Goal: Task Accomplishment & Management: Manage account settings

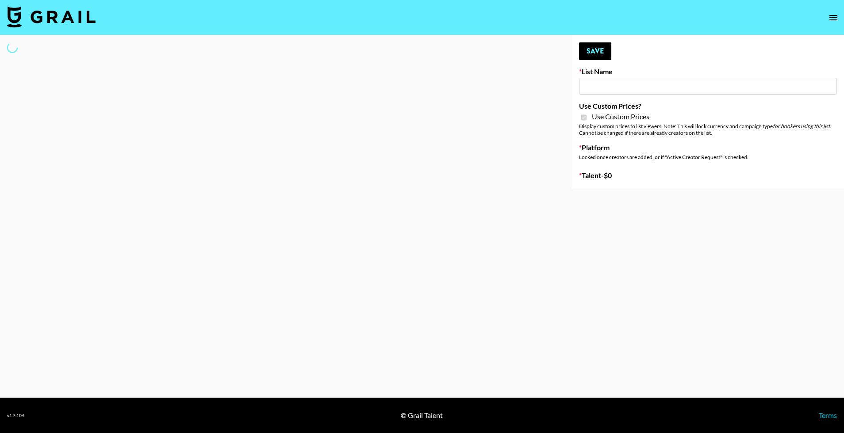
type input "Petlibro (30th Sept)"
checkbox input "true"
select select "Brand"
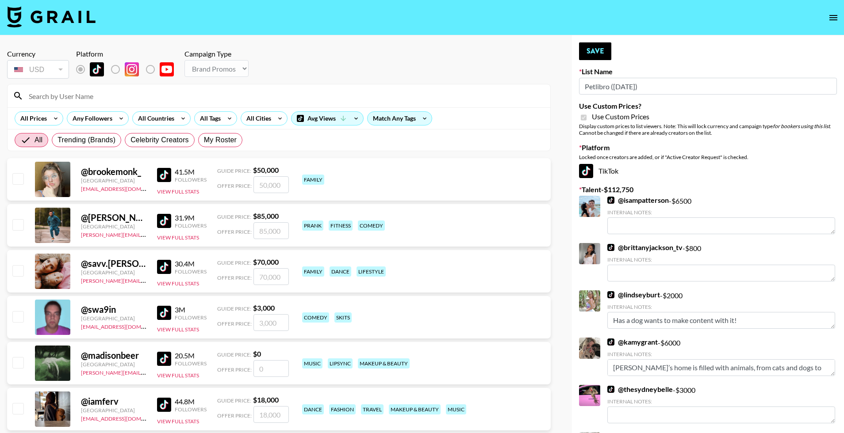
click at [95, 101] on input at bounding box center [283, 96] width 521 height 14
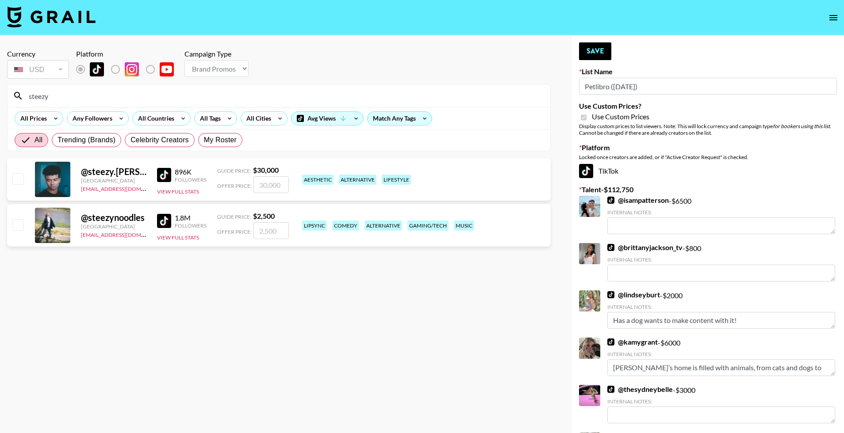
type input "steezy"
click at [13, 229] on input "checkbox" at bounding box center [17, 224] width 11 height 11
checkbox input "true"
type input "2500"
click at [594, 52] on button "Save" at bounding box center [595, 51] width 32 height 18
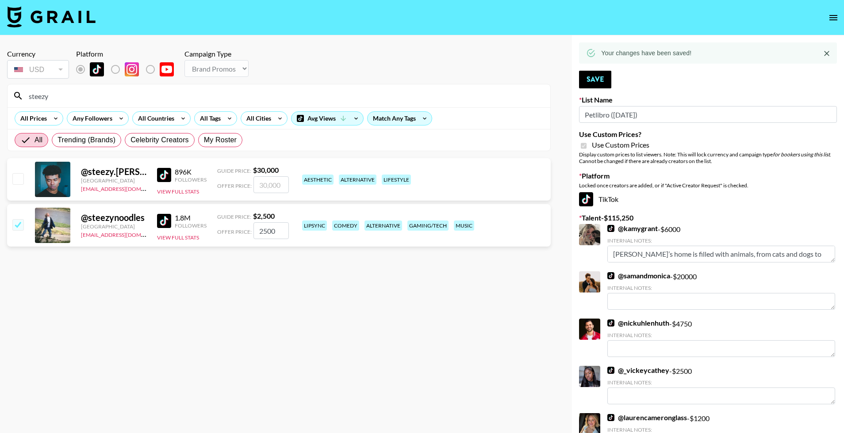
click at [309, 95] on input "steezy" at bounding box center [283, 96] width 521 height 14
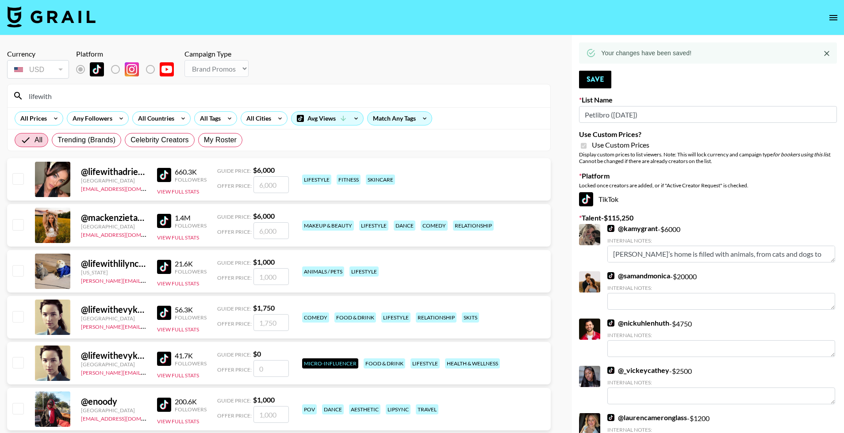
type input "lifewith"
click at [15, 184] on input "checkbox" at bounding box center [17, 178] width 11 height 11
checkbox input "true"
type input "6000"
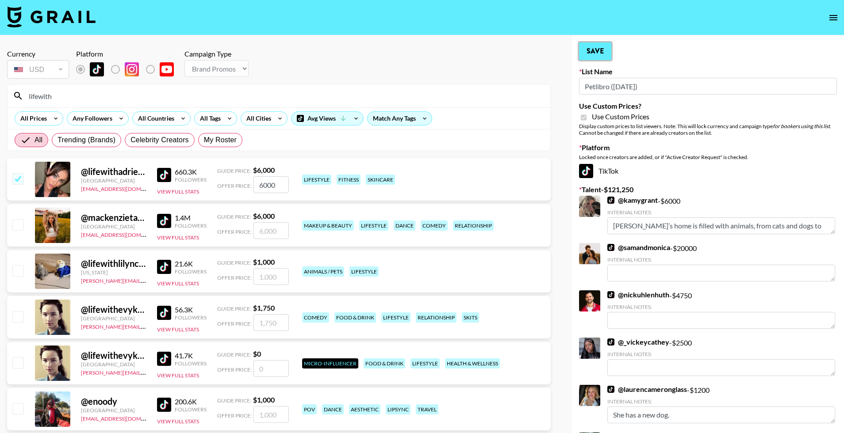
click at [590, 49] on button "Save" at bounding box center [595, 51] width 32 height 18
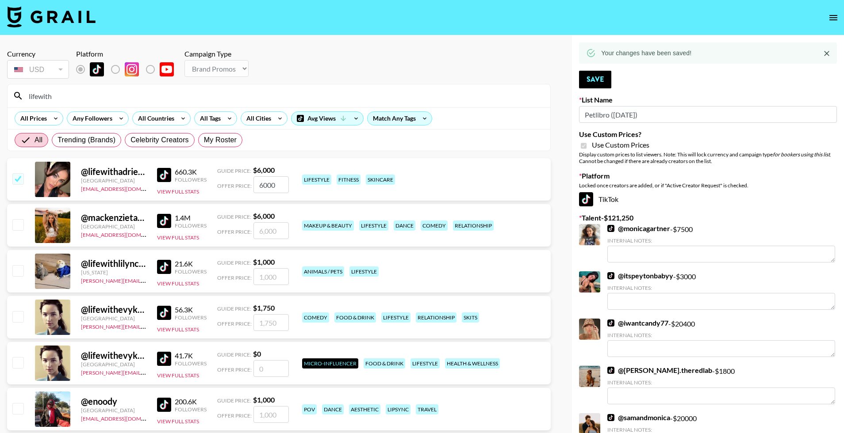
click at [367, 94] on input "lifewith" at bounding box center [283, 96] width 521 height 14
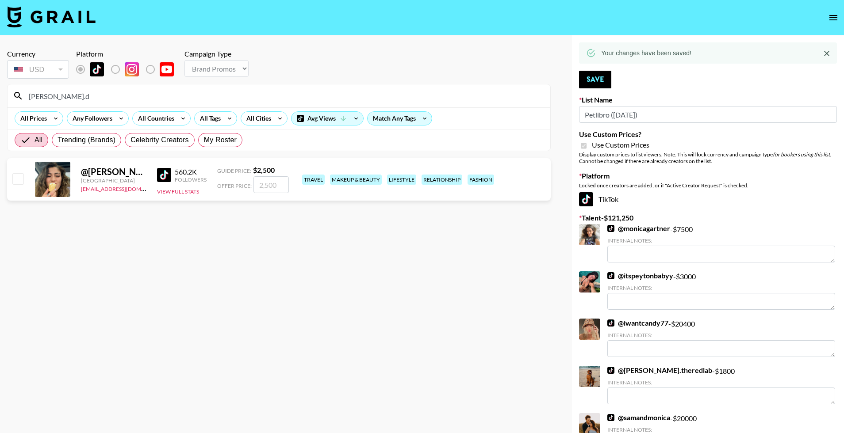
type input "nicole.d"
click at [21, 183] on input "checkbox" at bounding box center [17, 178] width 11 height 11
checkbox input "true"
type input "2500"
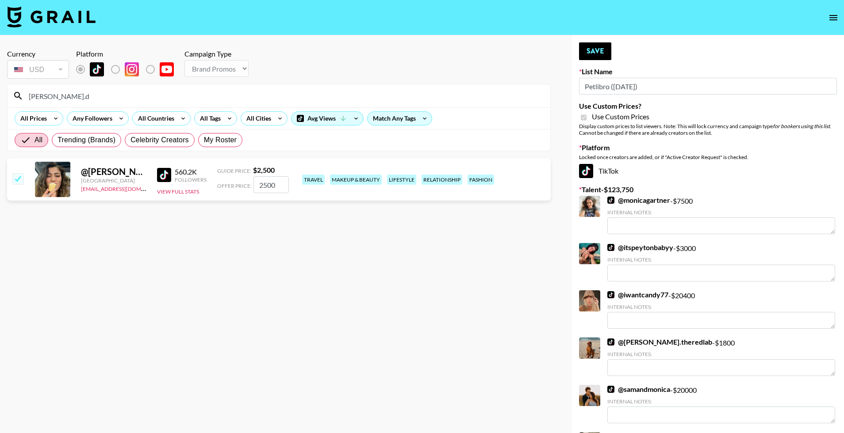
click at [137, 94] on input "nicole.d" at bounding box center [283, 96] width 521 height 14
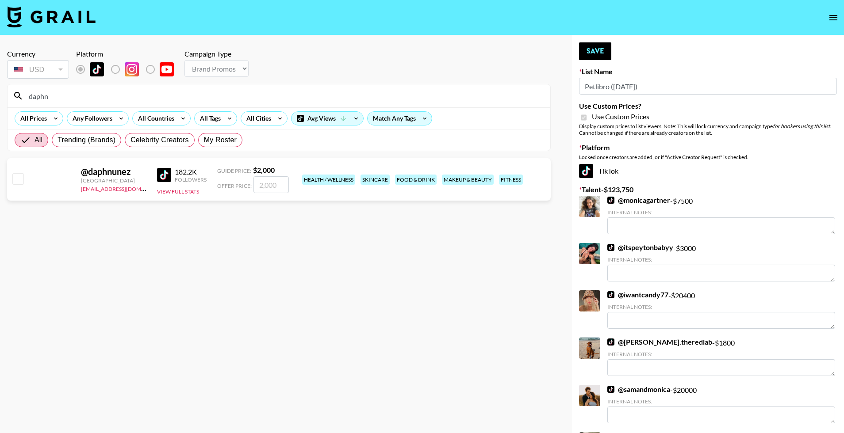
type input "daphn"
click at [16, 179] on input "checkbox" at bounding box center [17, 178] width 11 height 11
checkbox input "true"
type input "2000"
click at [593, 51] on button "Save" at bounding box center [595, 51] width 32 height 18
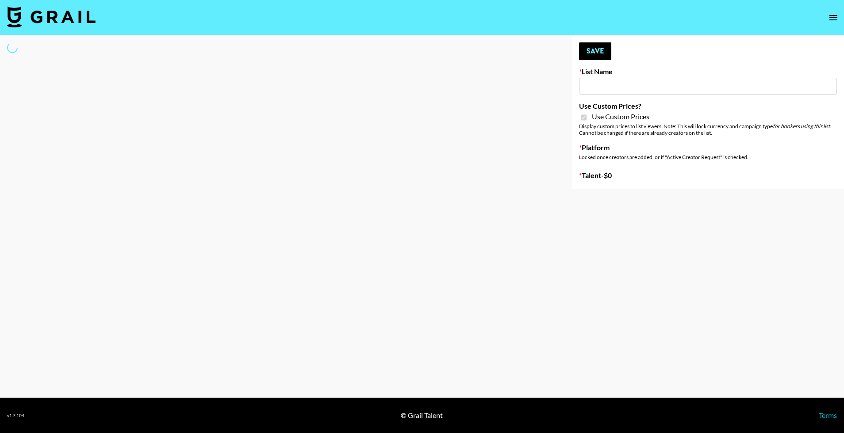
type input "Whiteout Survival ([DATE])"
checkbox input "true"
select select "Brand"
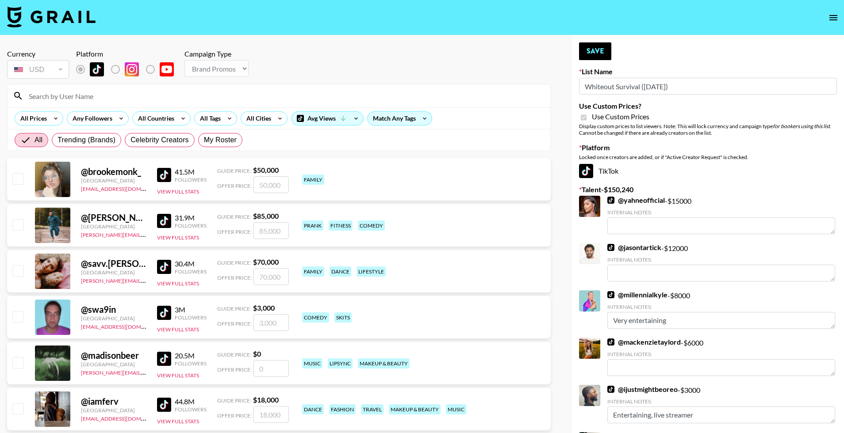
click at [154, 100] on input at bounding box center [283, 96] width 521 height 14
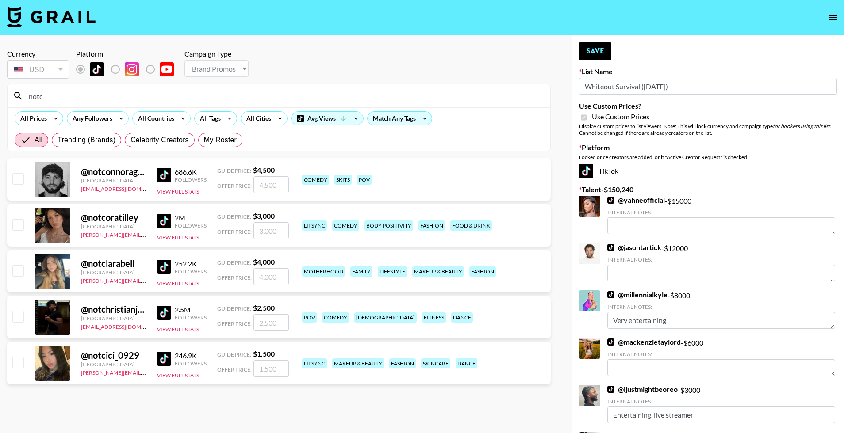
type input "notc"
click at [17, 183] on input "checkbox" at bounding box center [17, 178] width 11 height 11
checkbox input "true"
type input "4500"
click at [603, 50] on button "Save" at bounding box center [595, 51] width 32 height 18
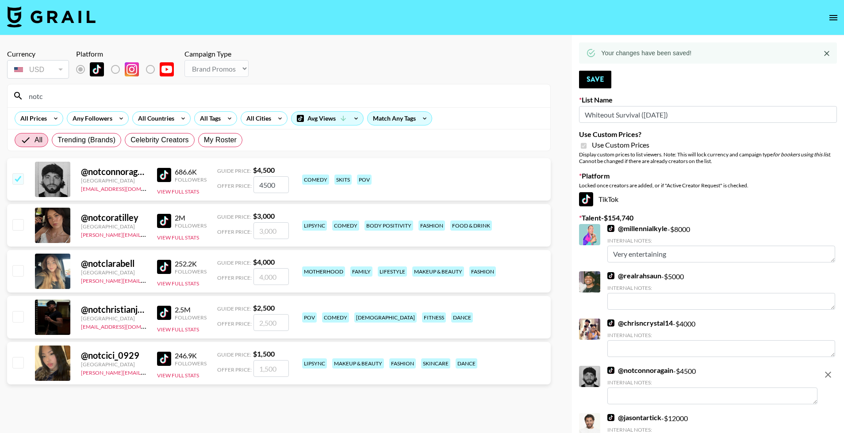
click at [157, 97] on input "notc" at bounding box center [283, 96] width 521 height 14
click at [158, 97] on input "notc" at bounding box center [283, 96] width 521 height 14
click at [157, 97] on input "notc" at bounding box center [283, 96] width 521 height 14
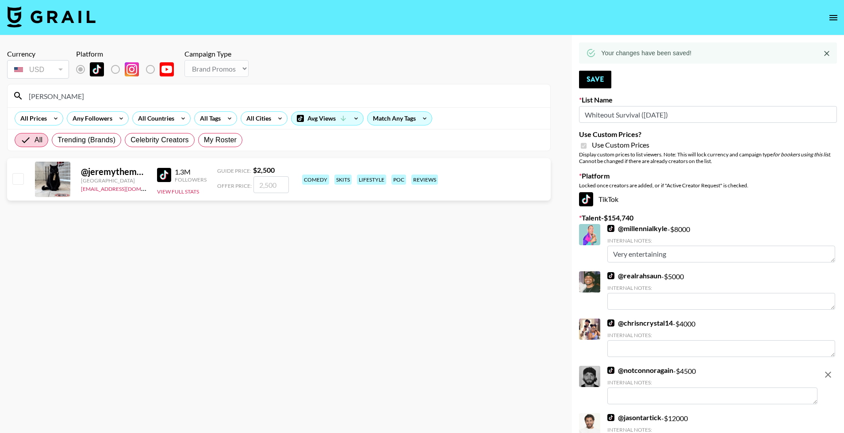
type input "[PERSON_NAME]"
click at [16, 182] on input "checkbox" at bounding box center [17, 178] width 11 height 11
checkbox input "true"
type input "2500"
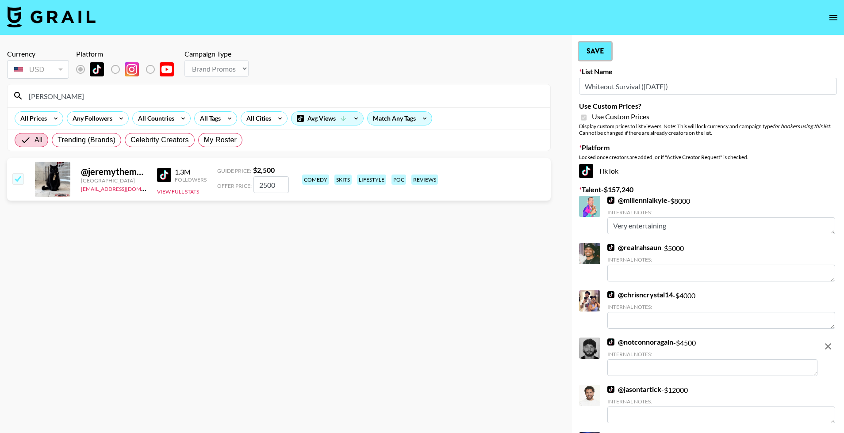
click at [599, 53] on button "Save" at bounding box center [595, 51] width 32 height 18
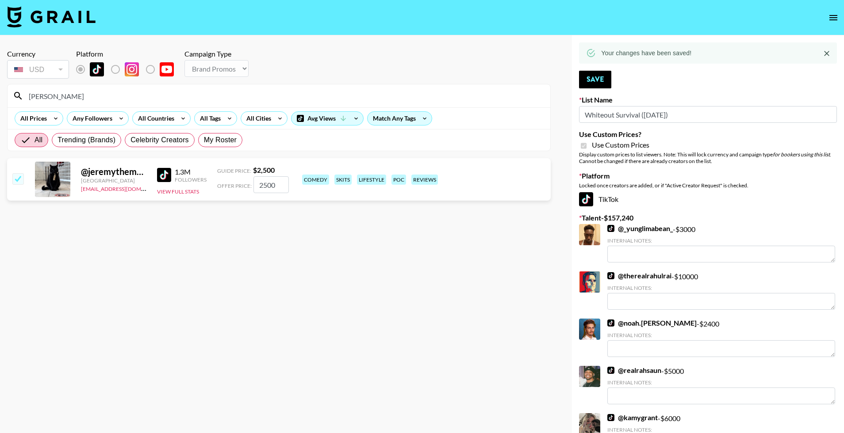
click at [282, 93] on input "[PERSON_NAME]" at bounding box center [283, 96] width 521 height 14
type input "gavinm"
click at [15, 184] on input "checkbox" at bounding box center [17, 178] width 11 height 11
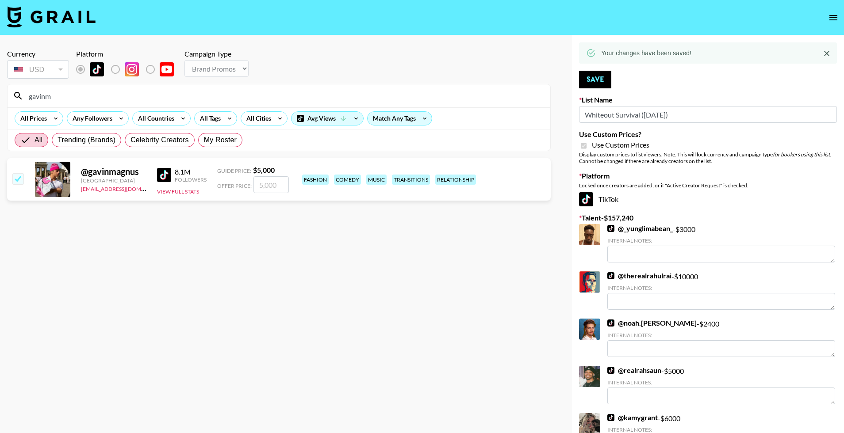
checkbox input "true"
type input "5000"
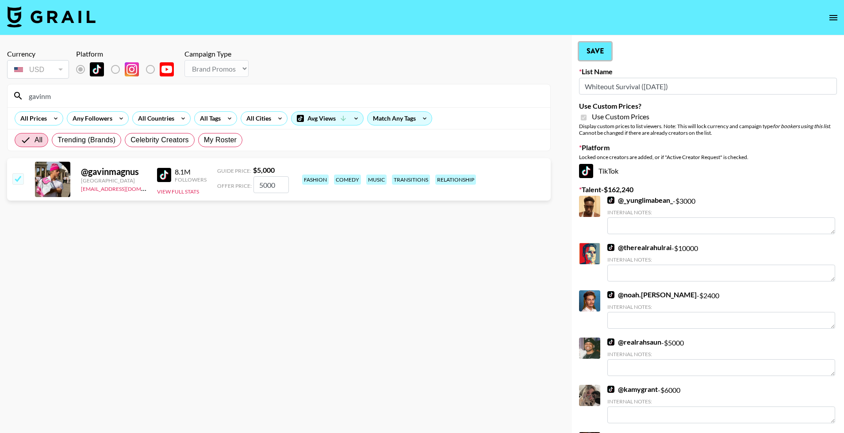
click at [598, 49] on button "Save" at bounding box center [595, 51] width 32 height 18
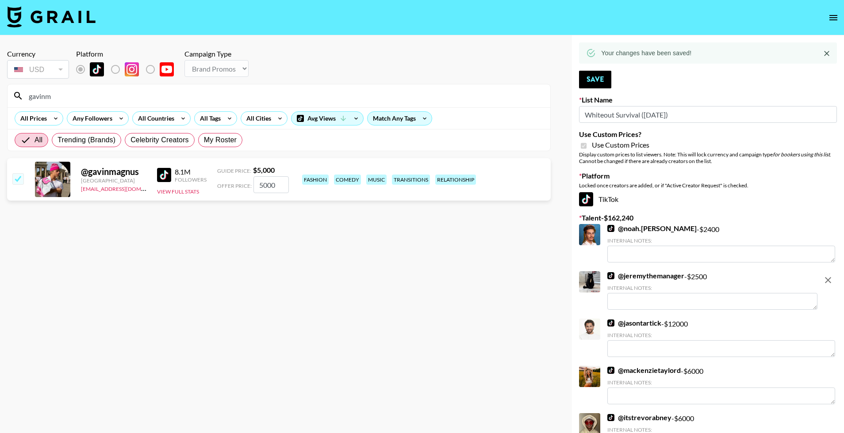
click at [422, 92] on input "gavinm" at bounding box center [283, 96] width 521 height 14
type input "jnizm"
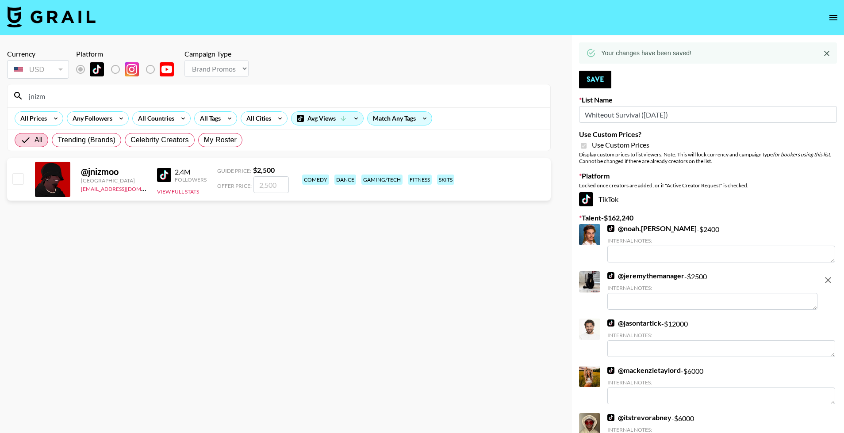
click at [22, 177] on input "checkbox" at bounding box center [17, 178] width 11 height 11
checkbox input "true"
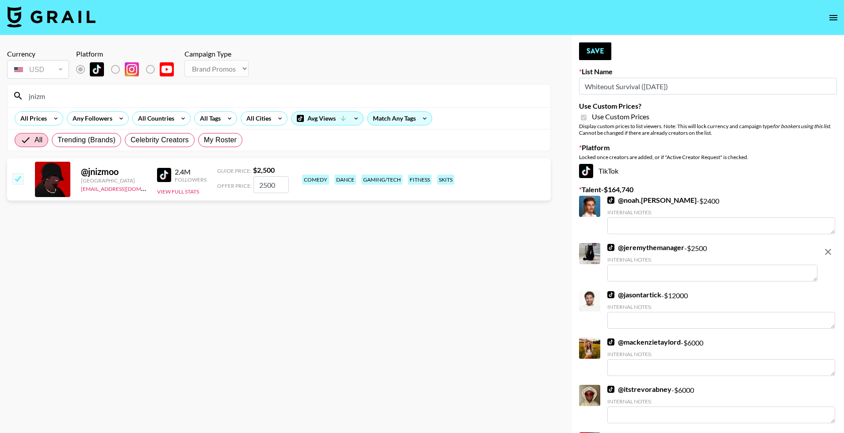
click at [266, 187] on input "2500" at bounding box center [270, 184] width 35 height 17
type input "2000"
click at [606, 48] on button "Save" at bounding box center [595, 51] width 32 height 18
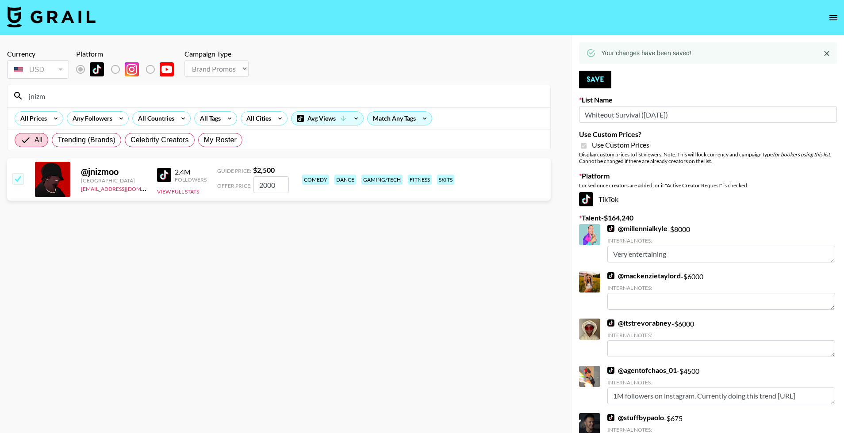
click at [140, 97] on input "jnizm" at bounding box center [283, 96] width 521 height 14
type input "steezyn"
click at [15, 177] on input "checkbox" at bounding box center [17, 178] width 11 height 11
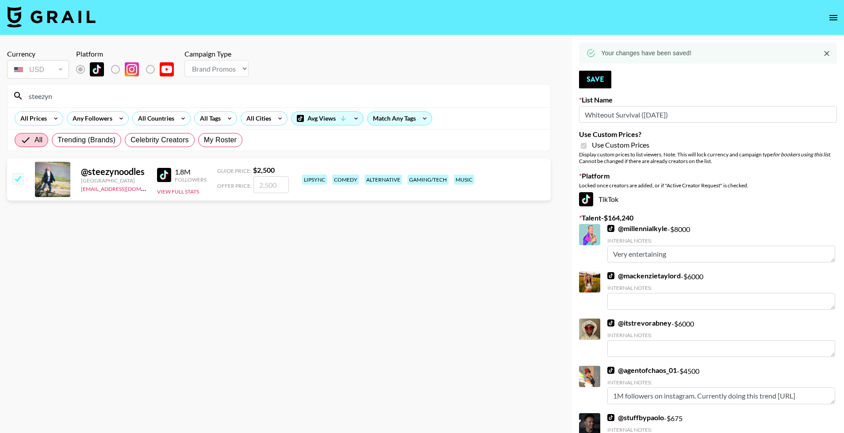
checkbox input "true"
type input "2500"
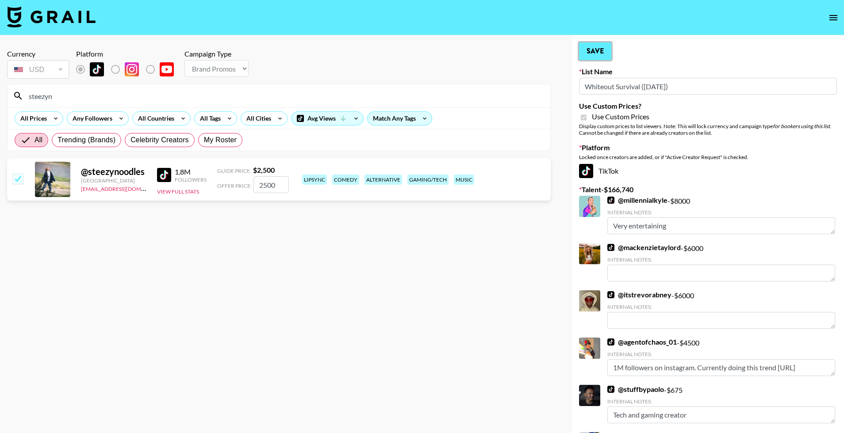
click at [605, 52] on button "Save" at bounding box center [595, 51] width 32 height 18
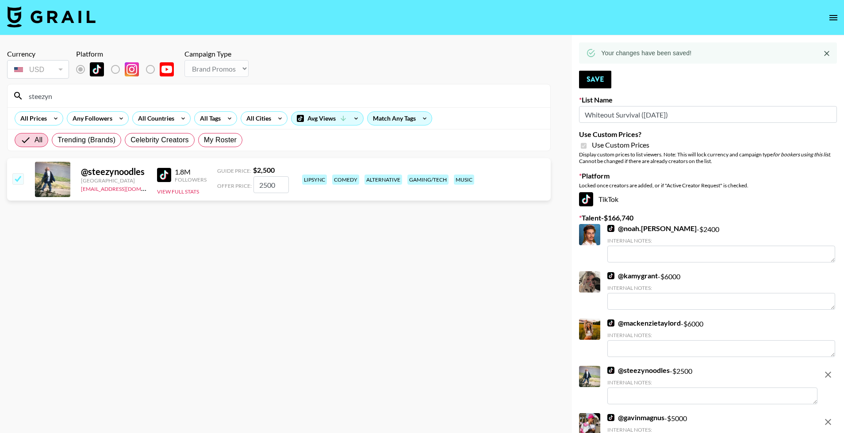
click at [233, 95] on input "steezyn" at bounding box center [283, 96] width 521 height 14
click at [234, 95] on input "steezyn" at bounding box center [283, 96] width 521 height 14
click at [233, 95] on input "steezyn" at bounding box center [283, 96] width 521 height 14
type input "splasht"
click at [17, 179] on input "checkbox" at bounding box center [17, 178] width 11 height 11
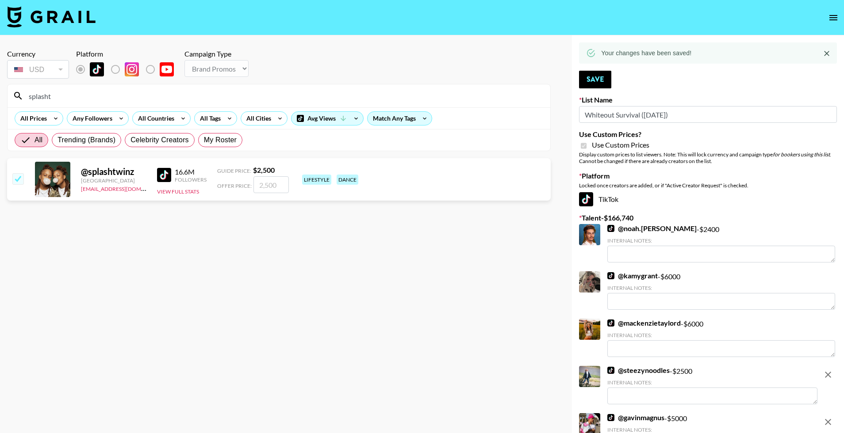
checkbox input "true"
type input "2500"
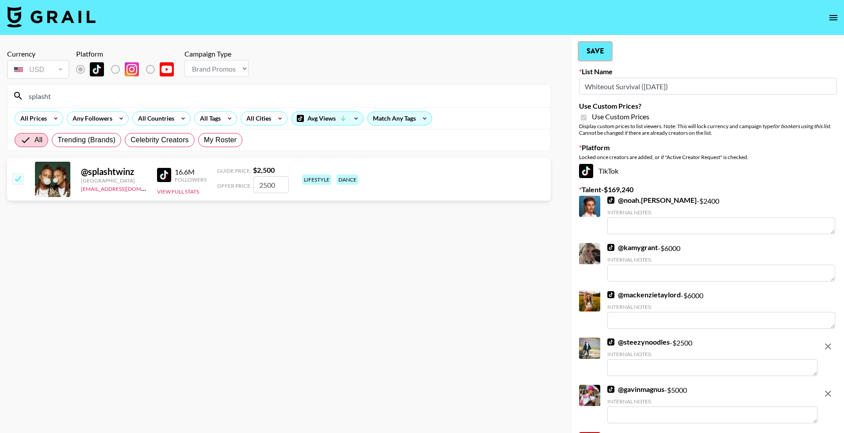
click at [604, 48] on button "Save" at bounding box center [595, 51] width 32 height 18
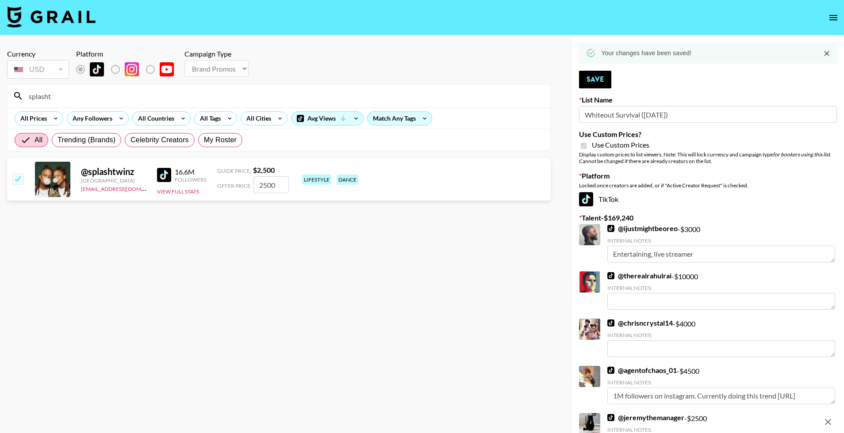
click at [113, 97] on input "splasht" at bounding box center [283, 96] width 521 height 14
click at [112, 96] on input "splasht" at bounding box center [283, 96] width 521 height 14
type input "keybast"
click at [16, 182] on input "checkbox" at bounding box center [17, 178] width 11 height 11
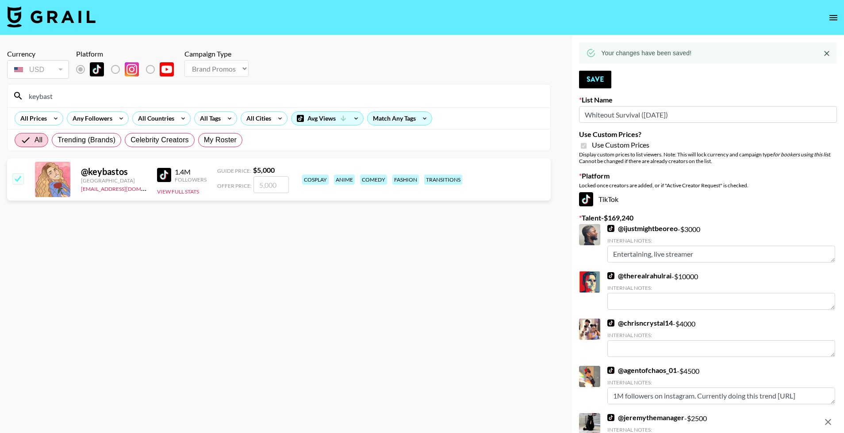
checkbox input "true"
type input "5000"
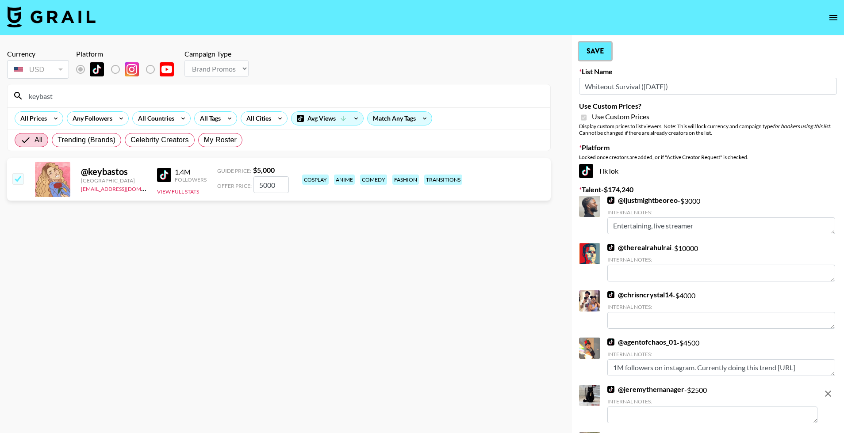
click at [603, 51] on button "Save" at bounding box center [595, 51] width 32 height 18
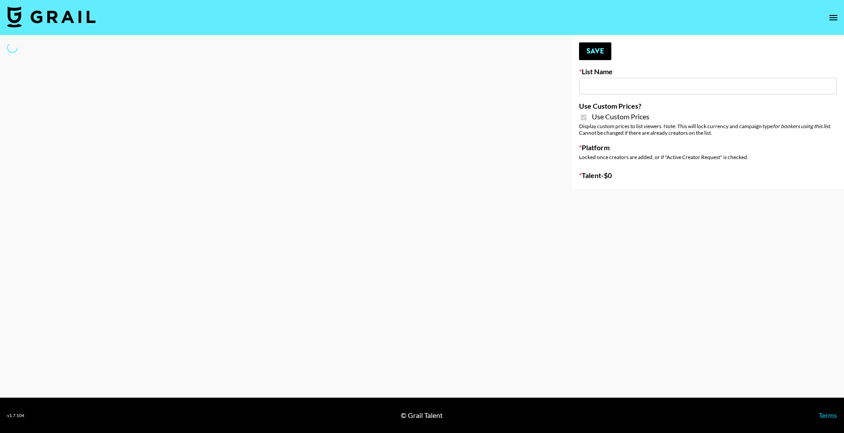
type input "Butcher Box (30th Sept)"
checkbox input "true"
select select "Brand"
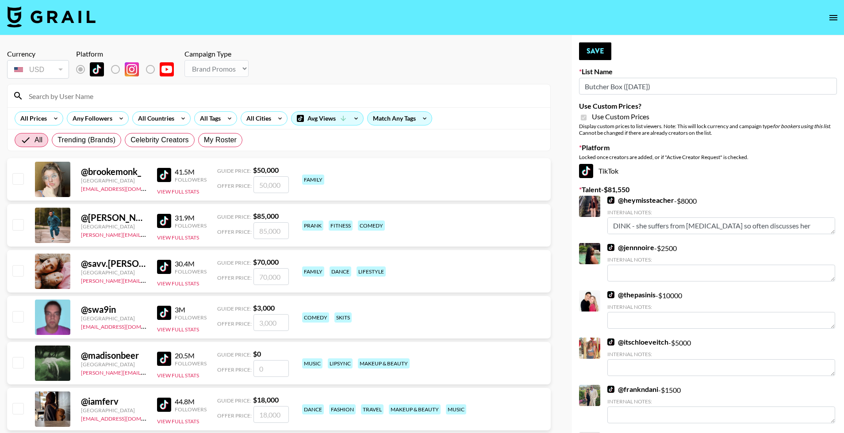
click at [152, 93] on input at bounding box center [283, 96] width 521 height 14
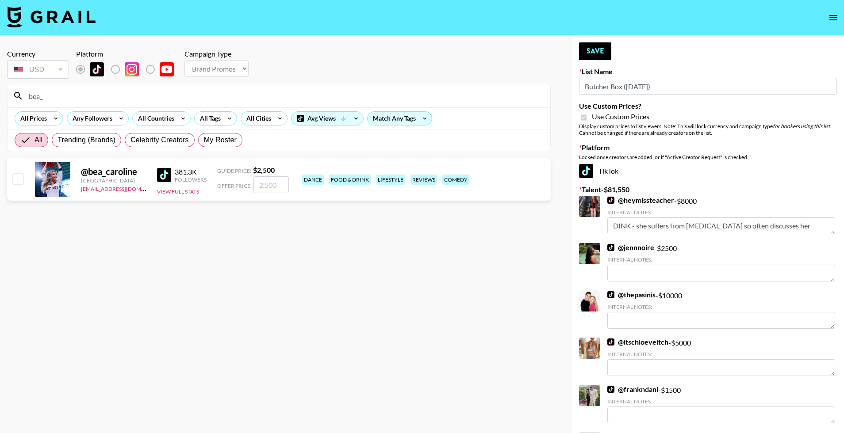
type input "bea_"
click at [15, 176] on input "checkbox" at bounding box center [17, 178] width 11 height 11
checkbox input "true"
type input "2500"
click at [589, 55] on button "Save" at bounding box center [595, 51] width 32 height 18
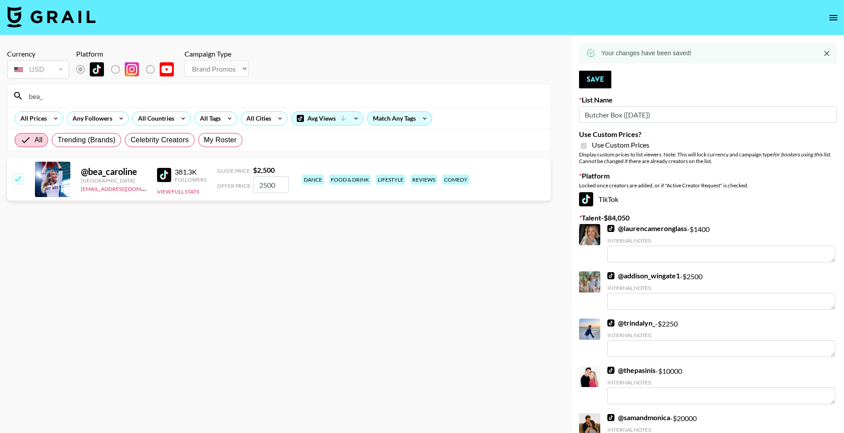
click at [364, 97] on input "bea_" at bounding box center [283, 96] width 521 height 14
type input "daphn"
click at [17, 182] on input "checkbox" at bounding box center [17, 178] width 11 height 11
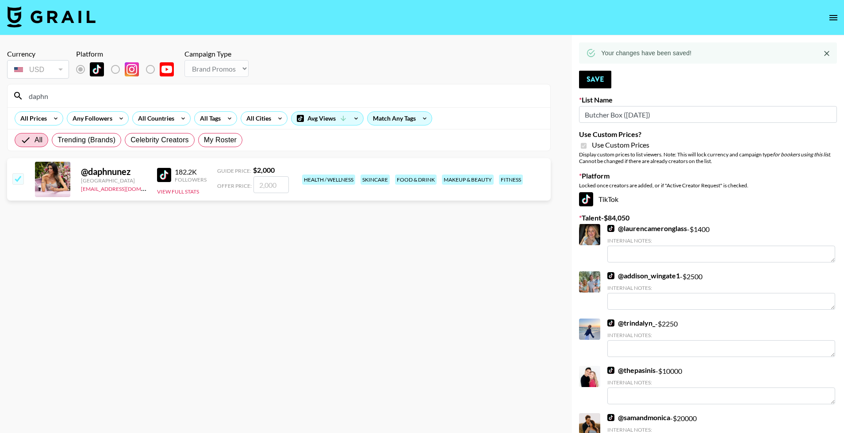
checkbox input "true"
type input "2000"
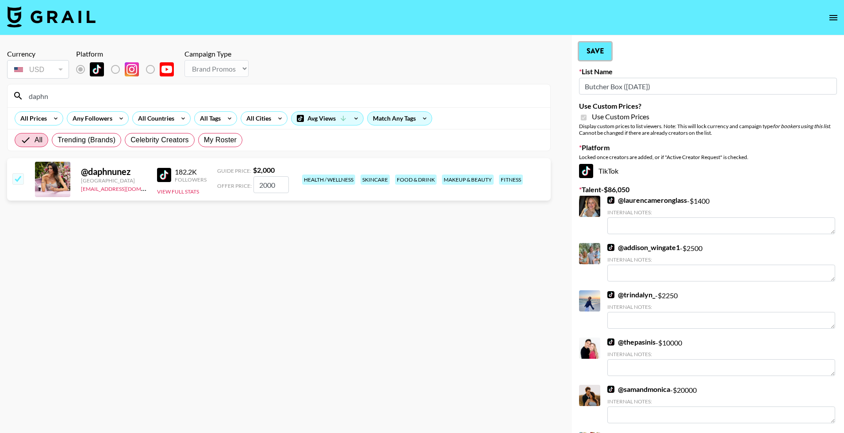
click at [594, 57] on button "Save" at bounding box center [595, 51] width 32 height 18
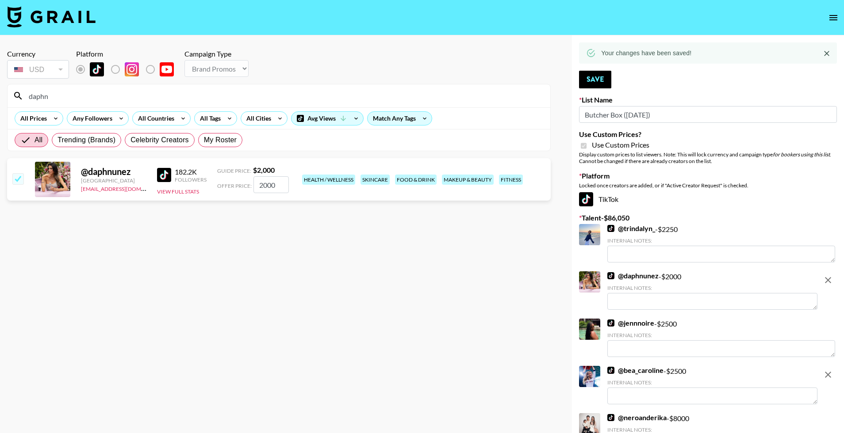
click at [393, 92] on input "daphn" at bounding box center [283, 96] width 521 height 14
type input "nicole.da"
click at [19, 179] on input "checkbox" at bounding box center [17, 178] width 11 height 11
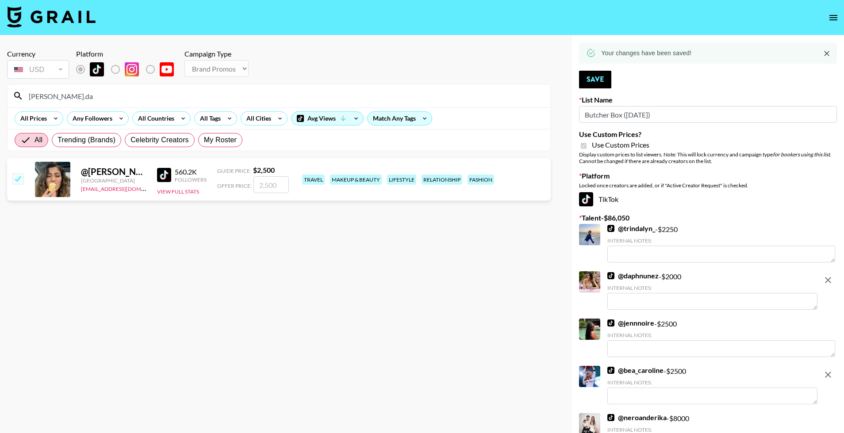
checkbox input "true"
type input "2500"
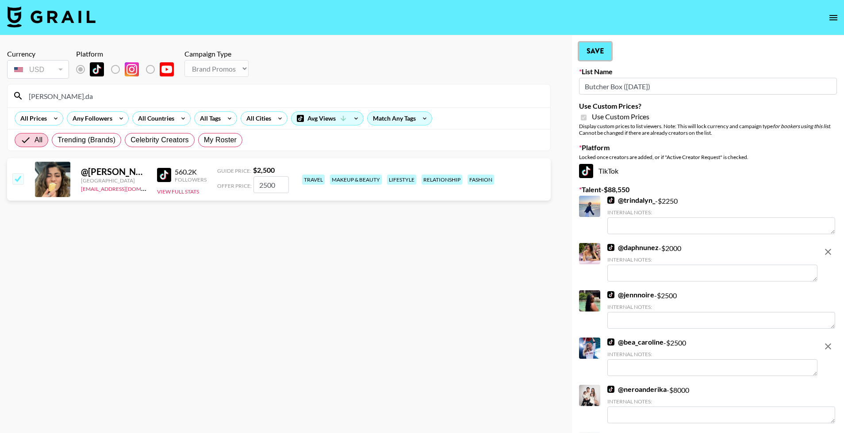
click at [597, 59] on button "Save" at bounding box center [595, 51] width 32 height 18
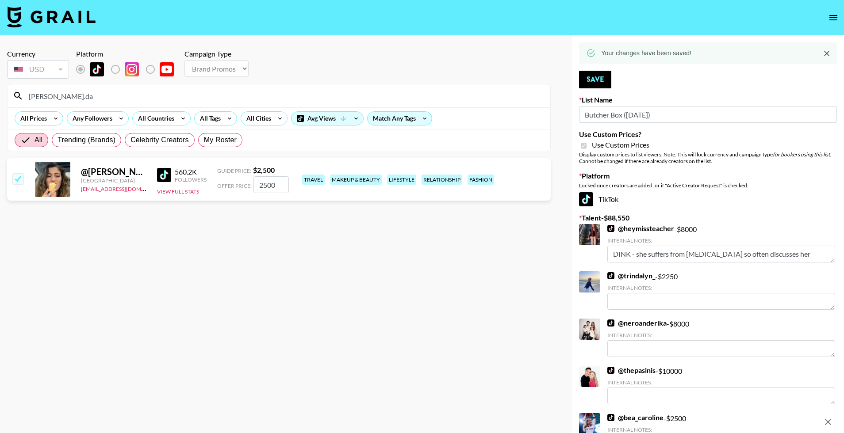
click at [111, 100] on input "nicole.da" at bounding box center [283, 96] width 521 height 14
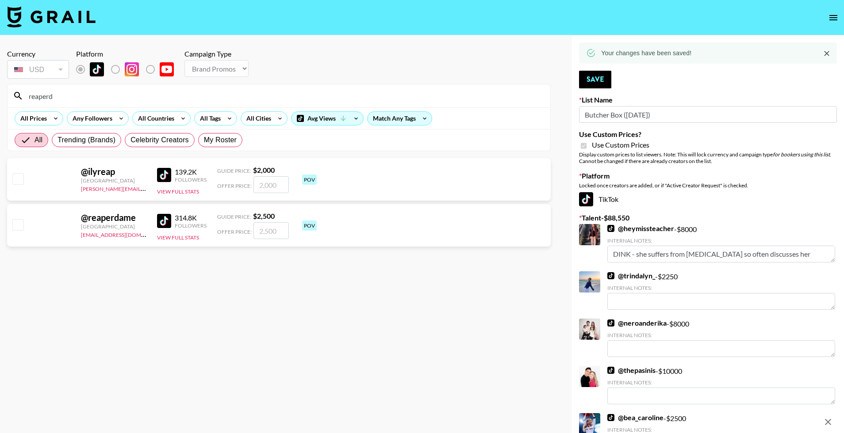
type input "reaperd"
click at [17, 226] on input "checkbox" at bounding box center [17, 224] width 11 height 11
checkbox input "true"
type input "2500"
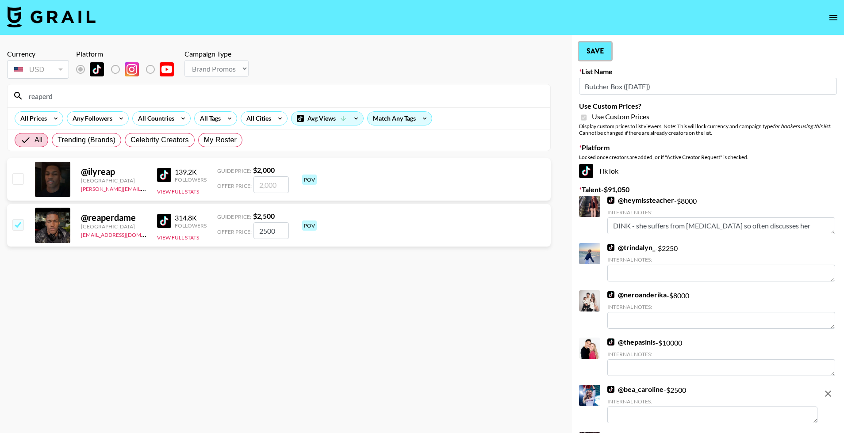
click at [601, 56] on button "Save" at bounding box center [595, 51] width 32 height 18
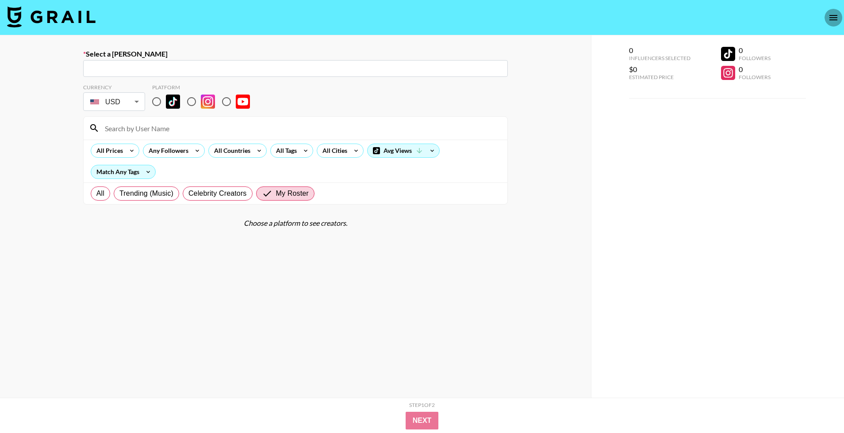
click at [836, 21] on icon "open drawer" at bounding box center [833, 17] width 11 height 11
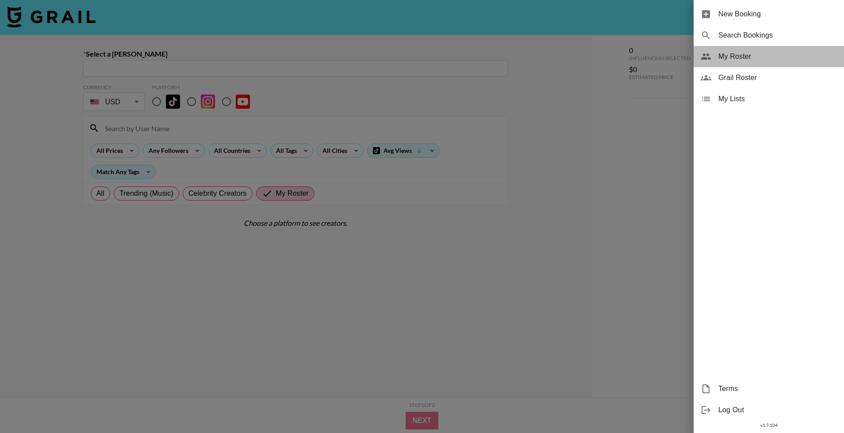
click at [769, 62] on div "My Roster" at bounding box center [769, 56] width 150 height 21
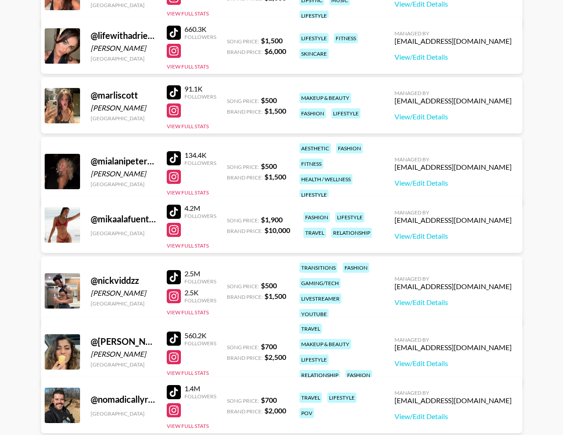
scroll to position [1441, 0]
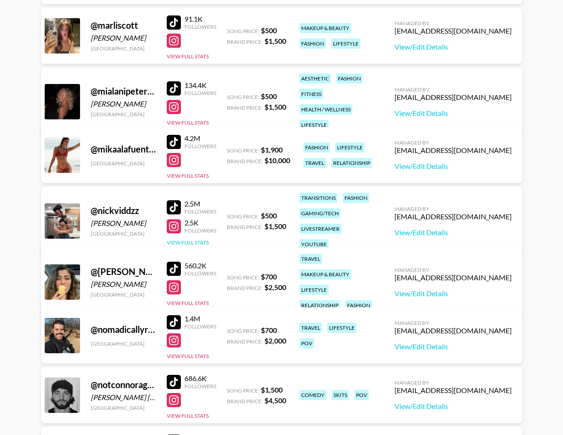
click at [199, 239] on button "View Full Stats" at bounding box center [188, 242] width 42 height 7
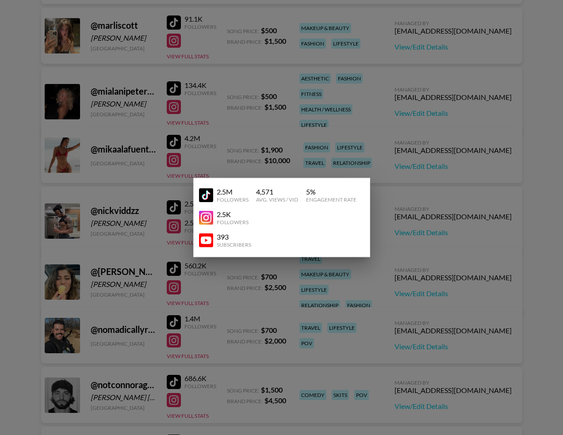
click at [224, 282] on div at bounding box center [281, 217] width 563 height 435
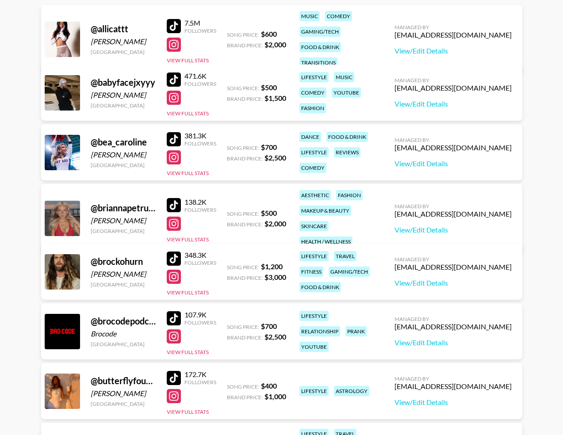
scroll to position [49, 0]
